Goal: Task Accomplishment & Management: Manage account settings

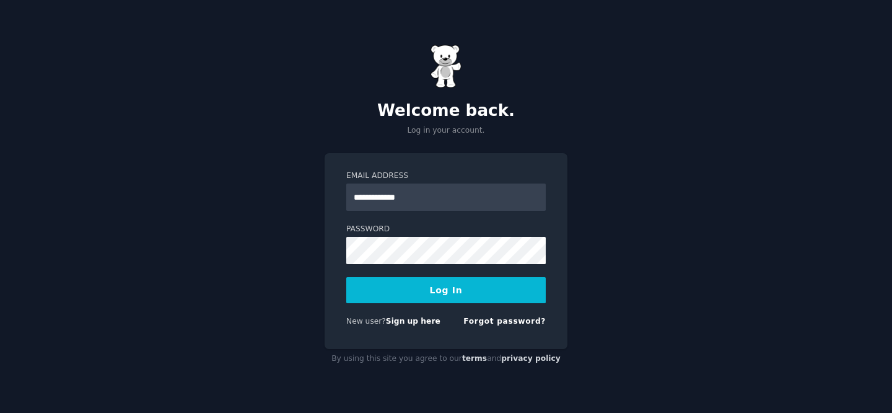
type input "**********"
click at [346, 277] on button "Log In" at bounding box center [445, 290] width 199 height 26
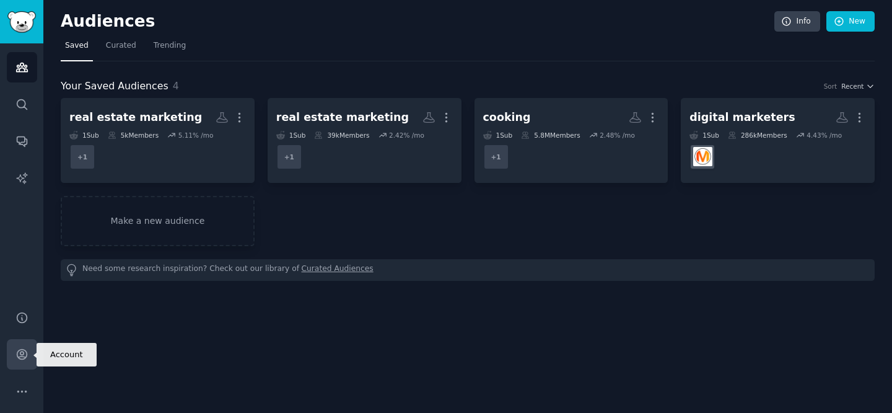
click at [31, 364] on link "Account" at bounding box center [22, 354] width 30 height 30
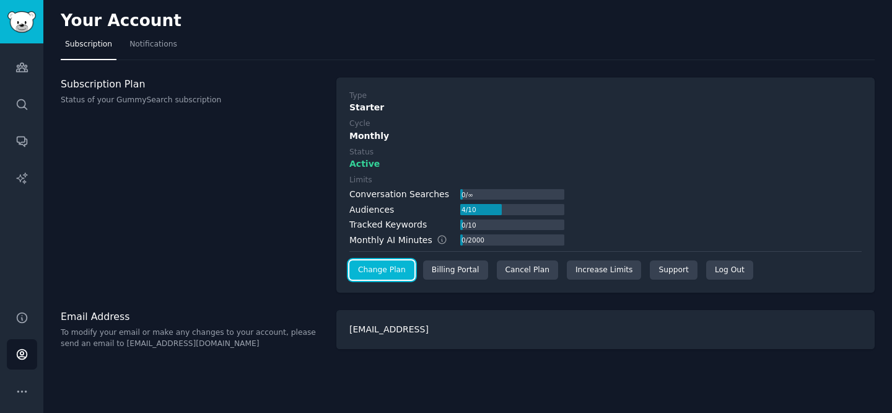
click at [361, 271] on link "Change Plan" at bounding box center [381, 270] width 65 height 20
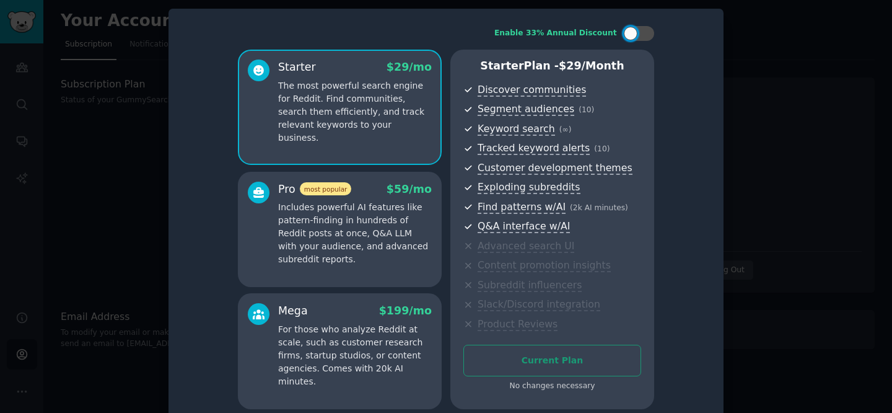
scroll to position [22, 0]
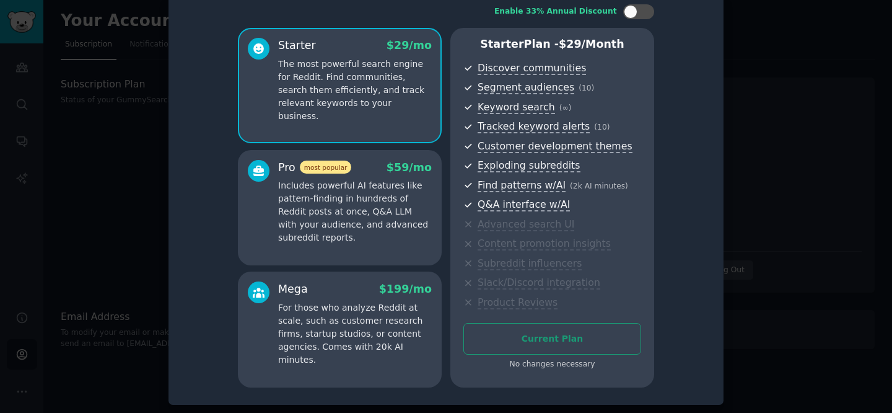
click at [99, 226] on div at bounding box center [446, 206] width 892 height 413
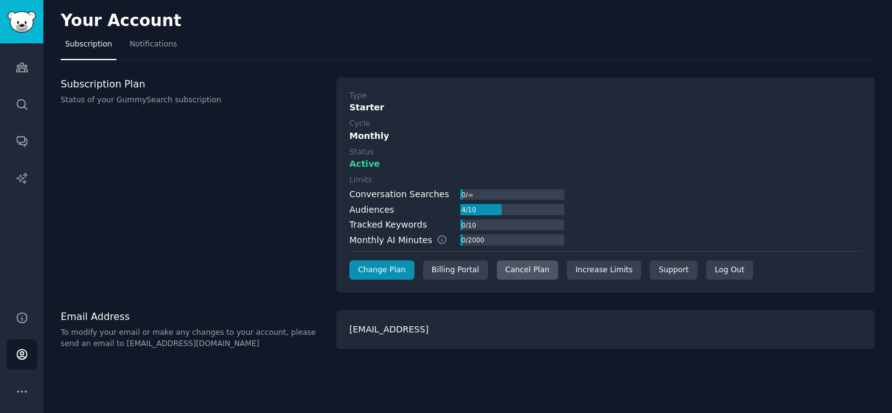
click at [525, 269] on div "Cancel Plan" at bounding box center [527, 270] width 61 height 20
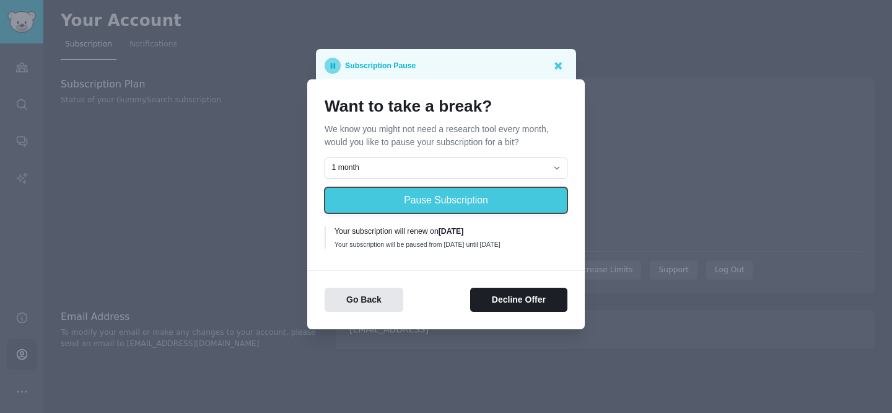
click at [495, 195] on button "Pause Subscription" at bounding box center [446, 200] width 243 height 26
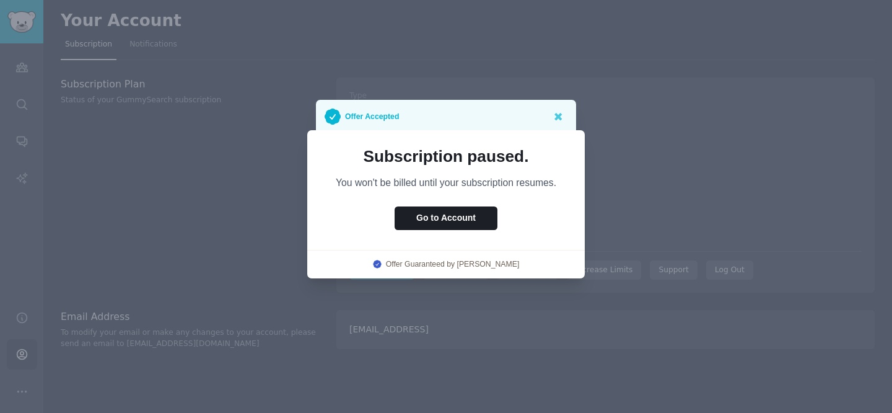
click at [618, 182] on div at bounding box center [446, 206] width 892 height 413
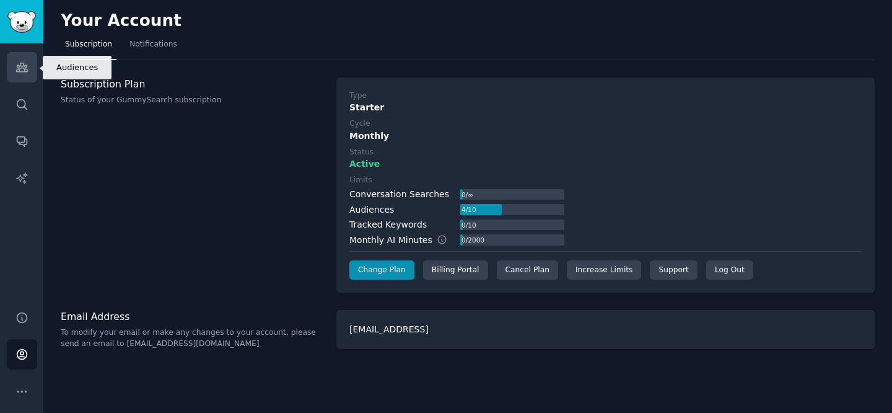
click at [22, 64] on icon "Sidebar" at bounding box center [21, 67] width 13 height 13
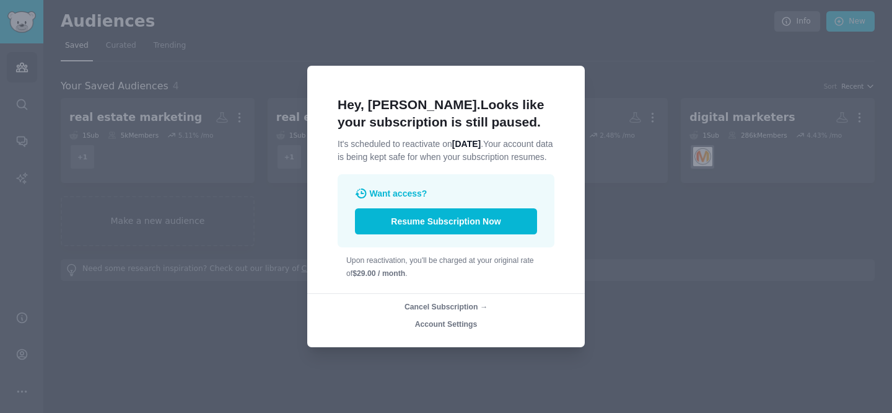
click at [474, 311] on span "Cancel Subscription →" at bounding box center [446, 306] width 83 height 9
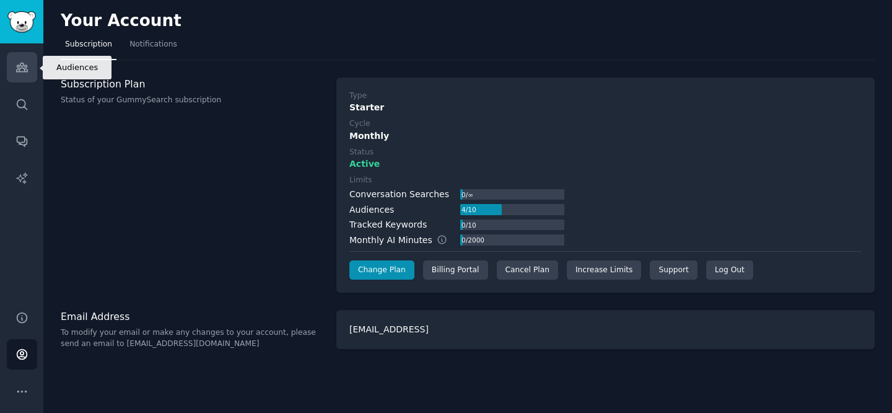
click at [24, 77] on link "Audiences" at bounding box center [22, 67] width 30 height 30
